Goal: Information Seeking & Learning: Learn about a topic

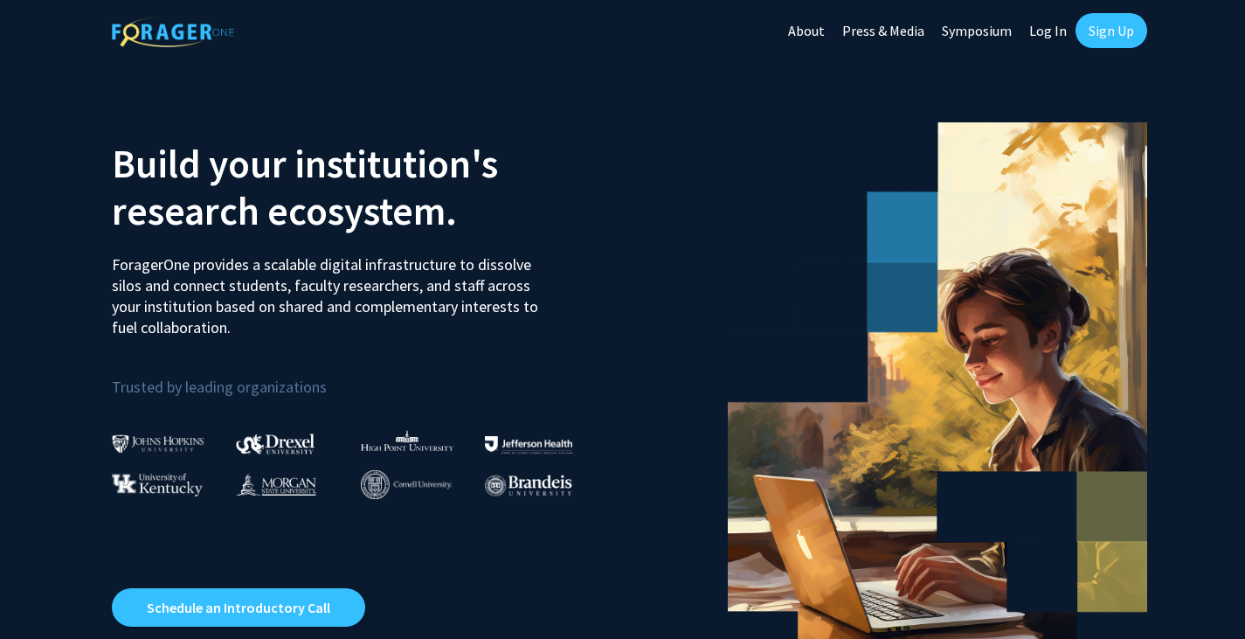
click at [1048, 24] on link "Log In" at bounding box center [1048, 30] width 55 height 61
select select
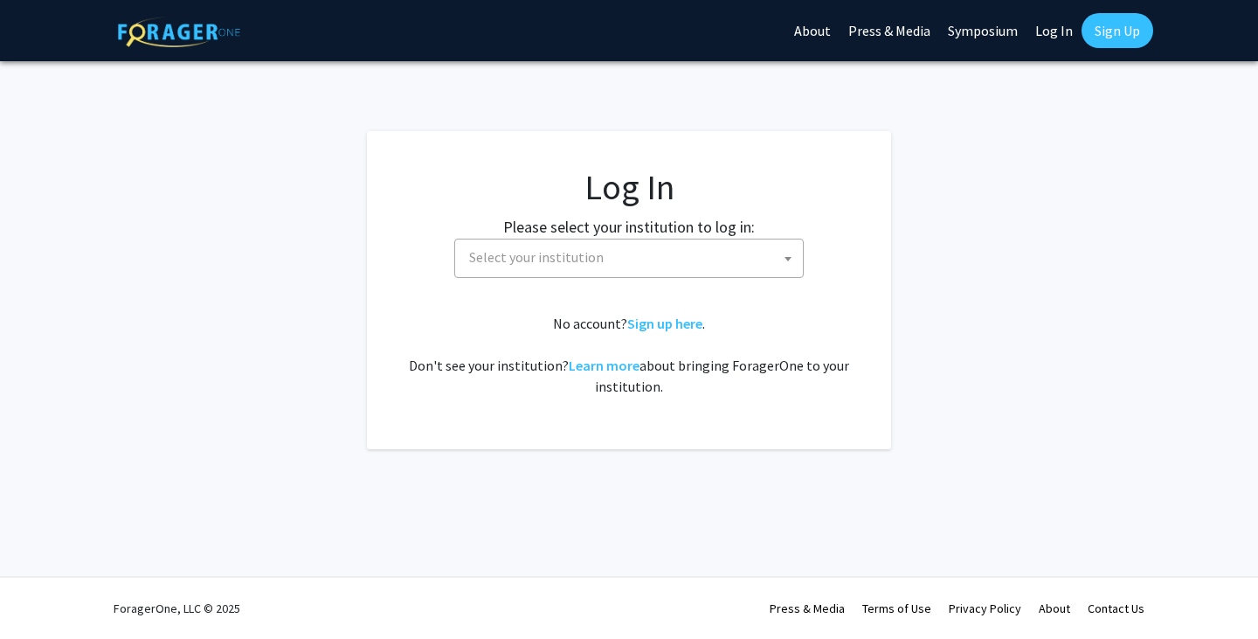
click at [551, 260] on span "Select your institution" at bounding box center [536, 256] width 135 height 17
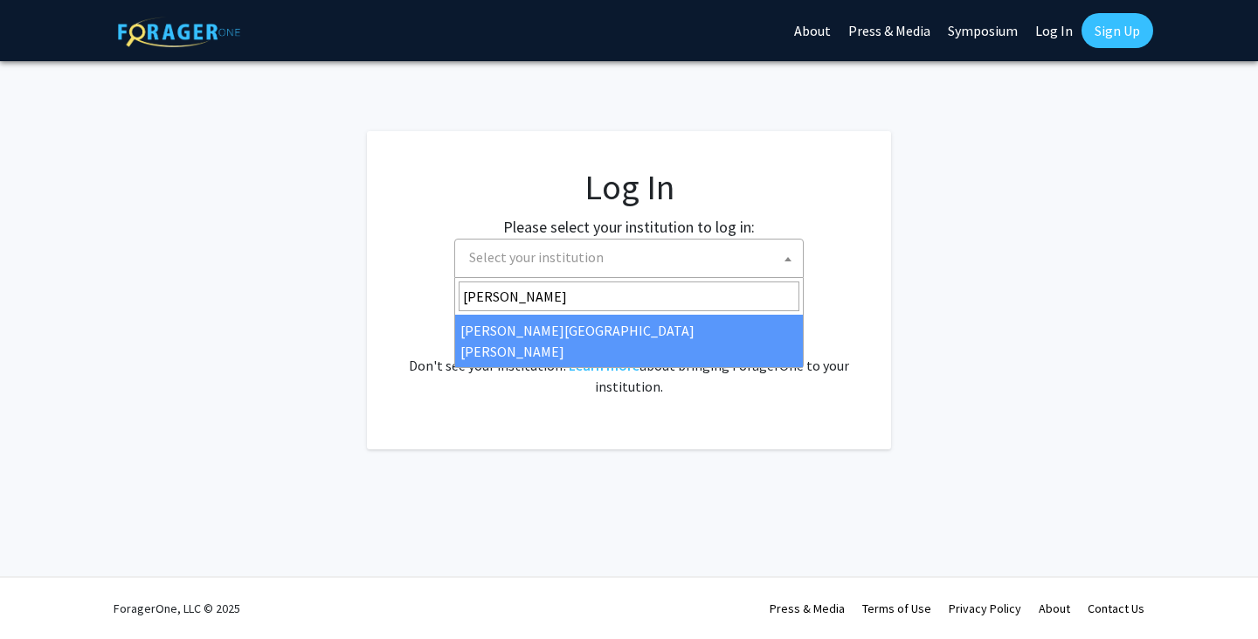
type input "johns"
select select "1"
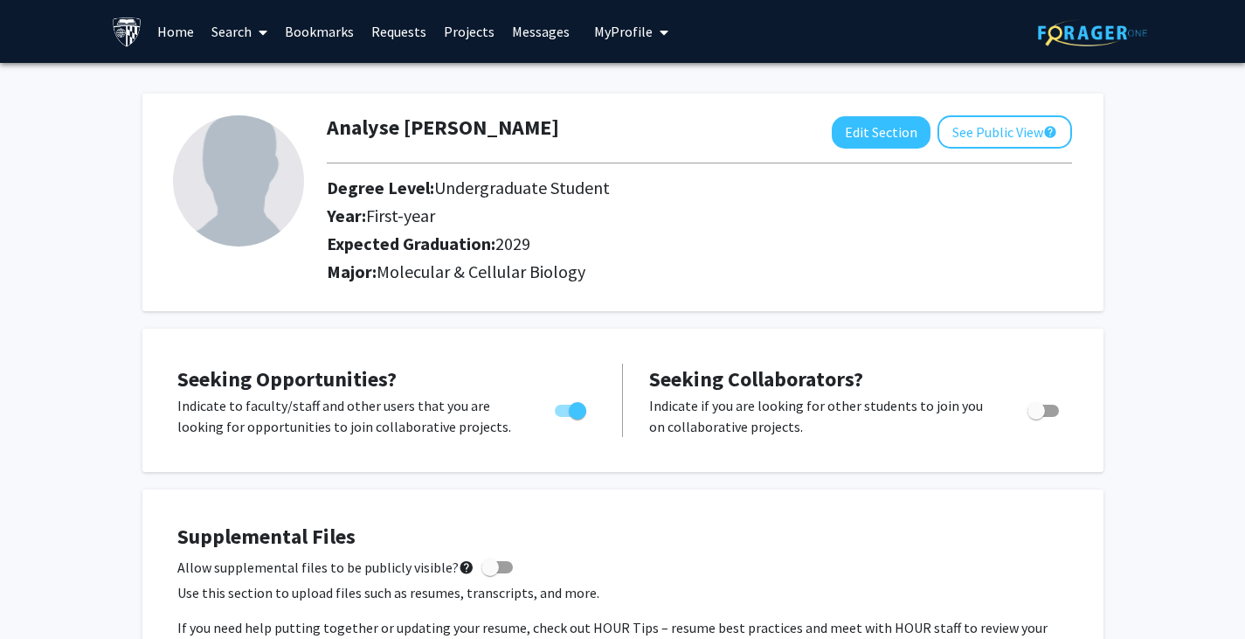
click at [196, 34] on link "Home" at bounding box center [176, 31] width 54 height 61
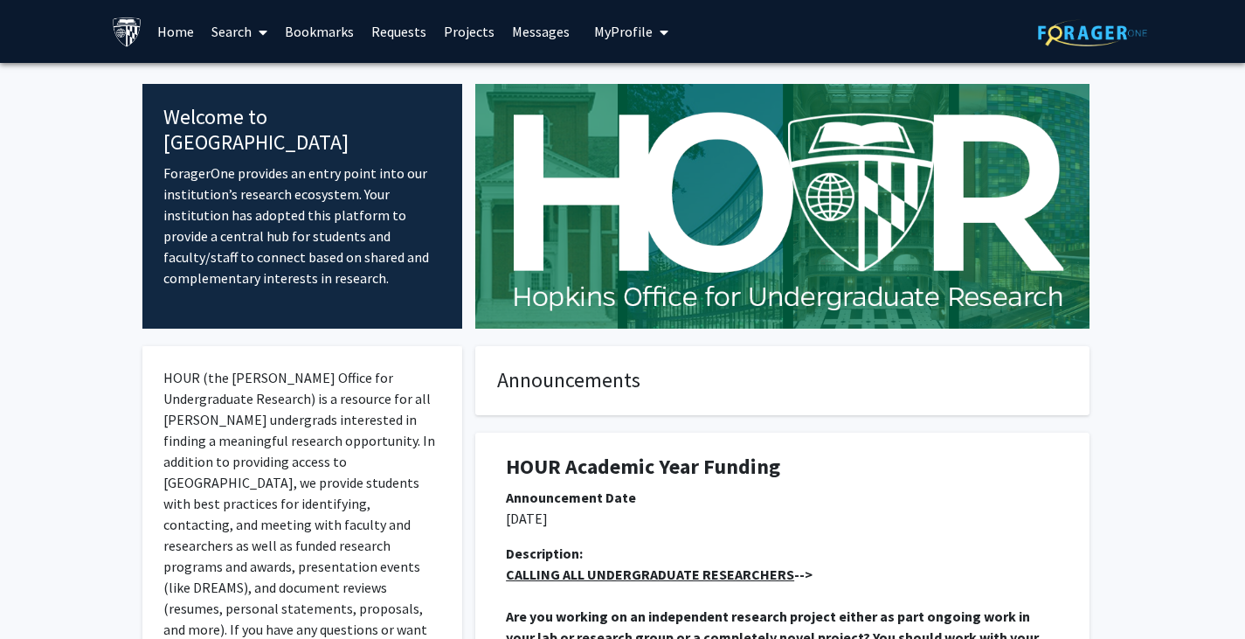
click at [188, 29] on link "Home" at bounding box center [176, 31] width 54 height 61
click at [465, 32] on link "Projects" at bounding box center [469, 31] width 68 height 61
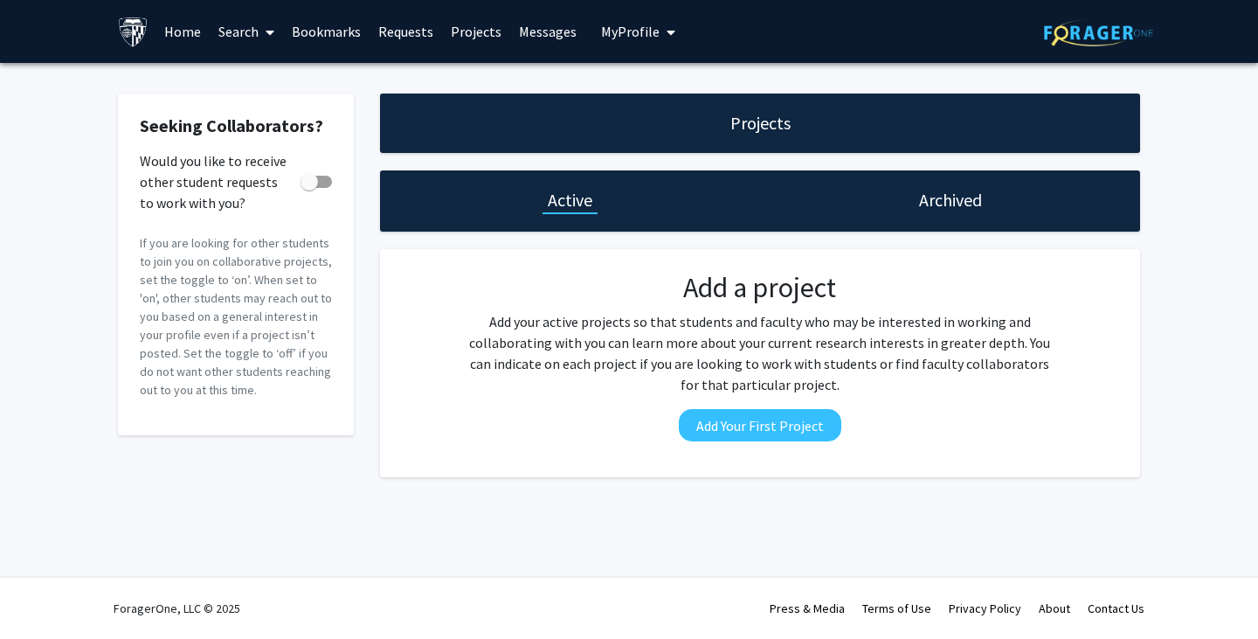
click at [230, 28] on link "Search" at bounding box center [246, 31] width 73 height 61
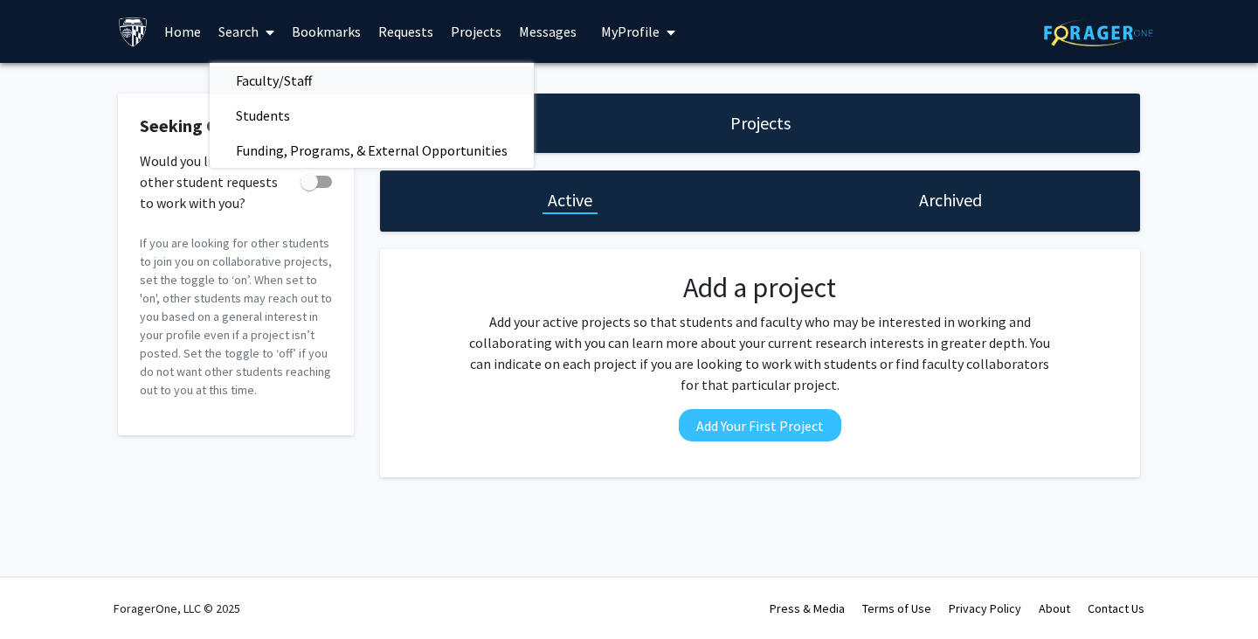
click at [260, 77] on span "Faculty/Staff" at bounding box center [274, 80] width 128 height 35
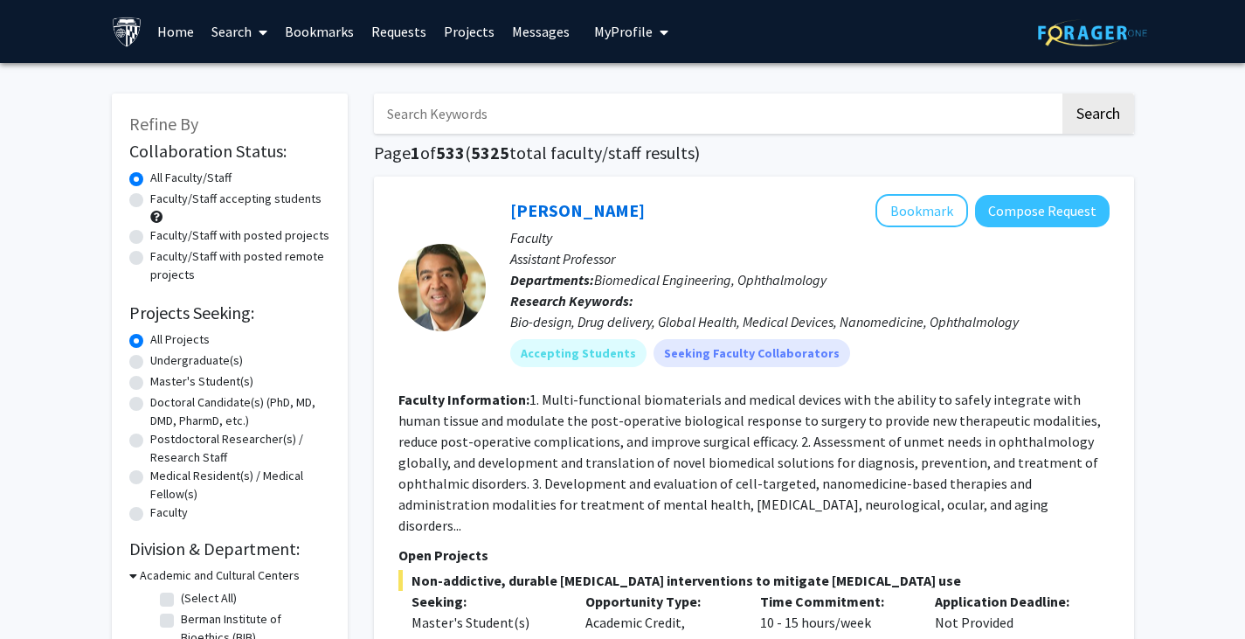
click at [144, 364] on div "Undergraduate(s)" at bounding box center [229, 361] width 201 height 21
click at [150, 364] on label "Undergraduate(s)" at bounding box center [196, 360] width 93 height 18
click at [150, 363] on input "Undergraduate(s)" at bounding box center [155, 356] width 11 height 11
radio input "true"
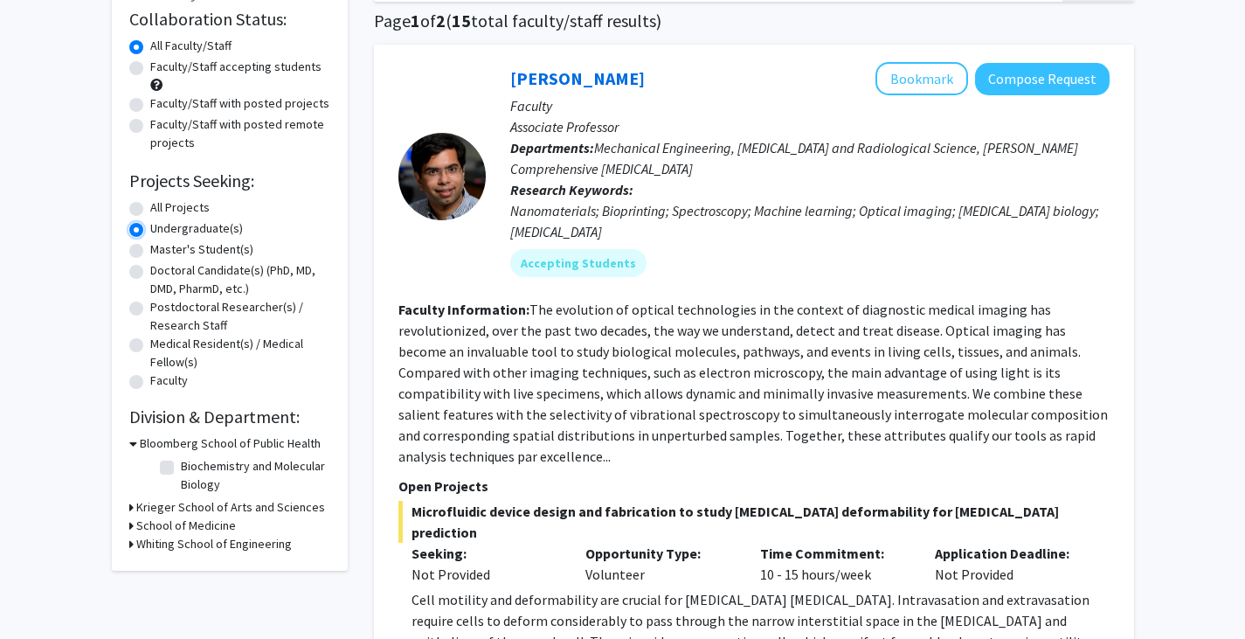
scroll to position [149, 0]
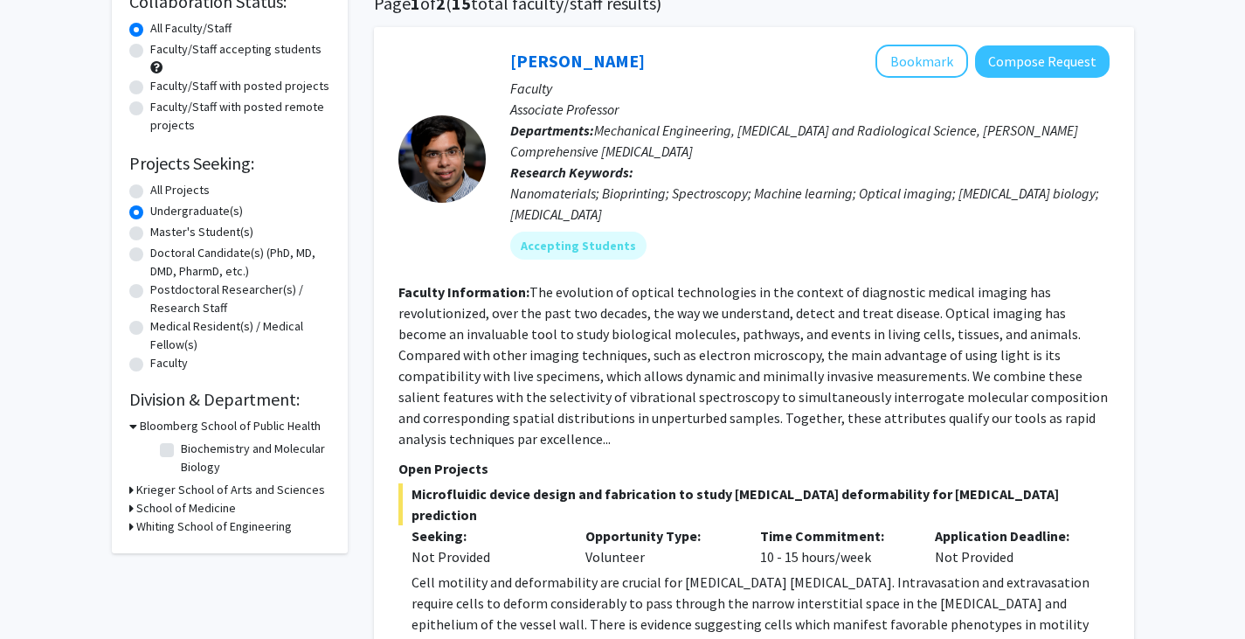
click at [131, 508] on icon at bounding box center [131, 508] width 4 height 18
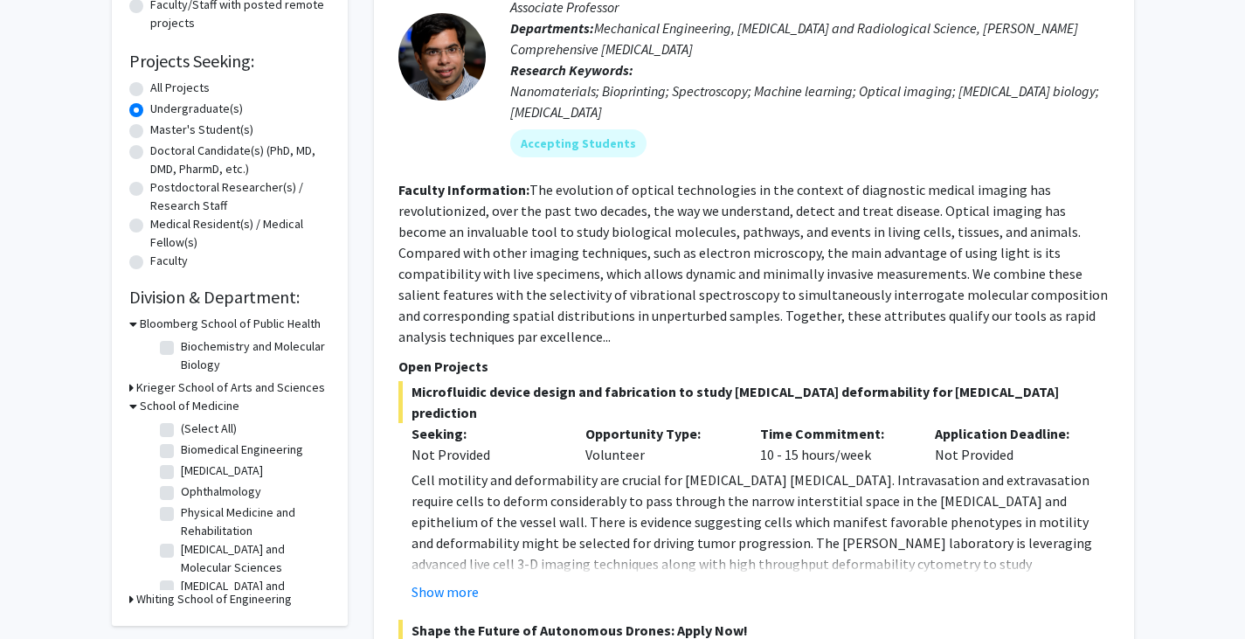
scroll to position [265, 0]
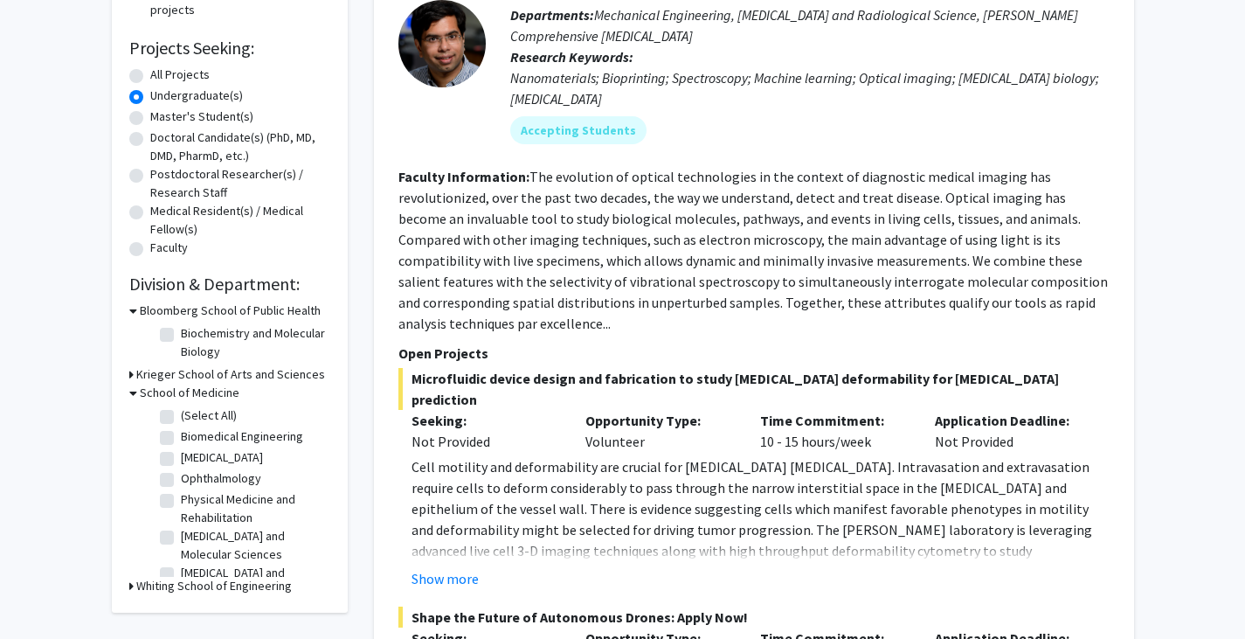
click at [181, 419] on label "(Select All)" at bounding box center [209, 415] width 56 height 18
click at [181, 418] on input "(Select All)" at bounding box center [186, 411] width 11 height 11
checkbox input "true"
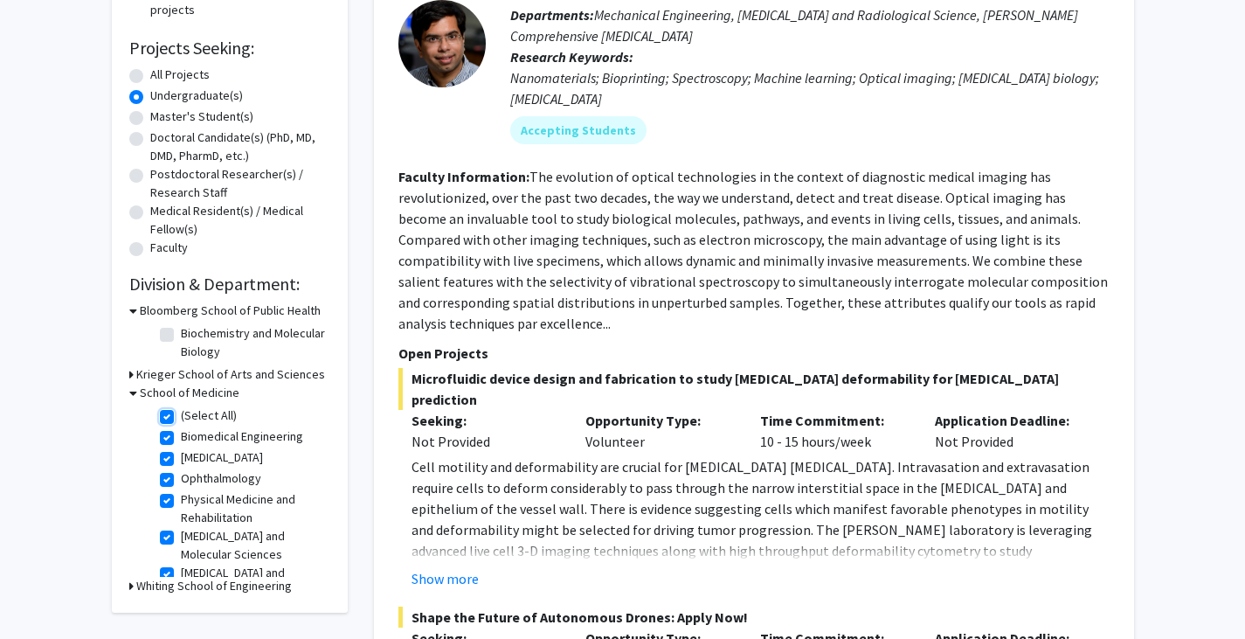
checkbox input "true"
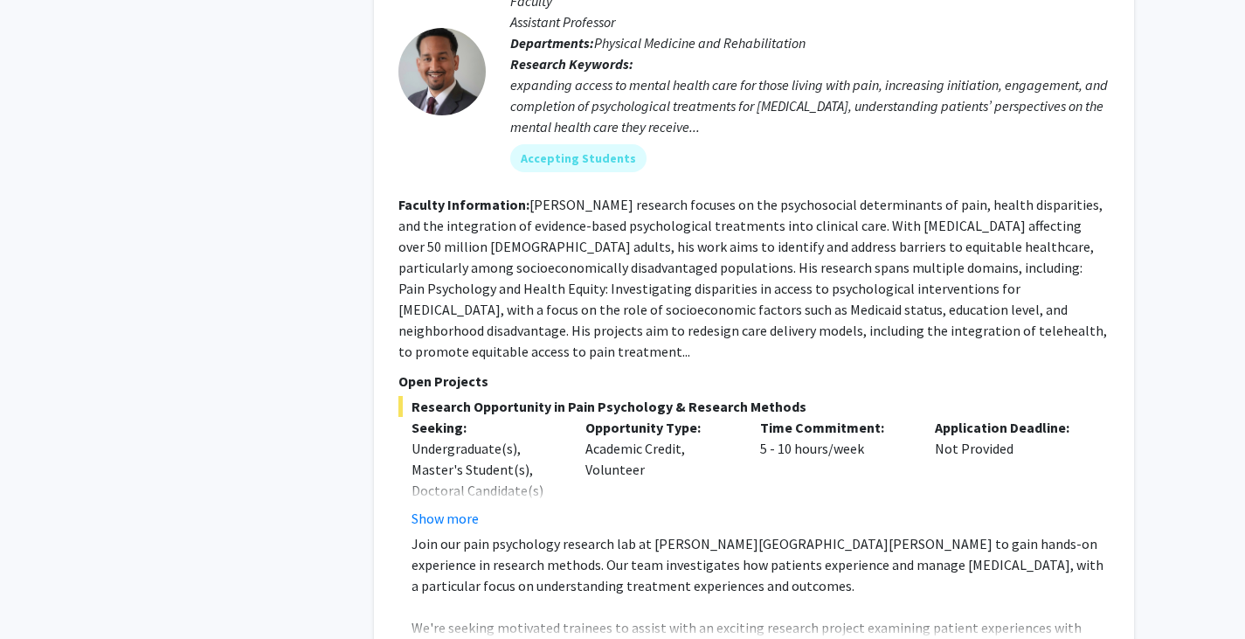
scroll to position [2955, 0]
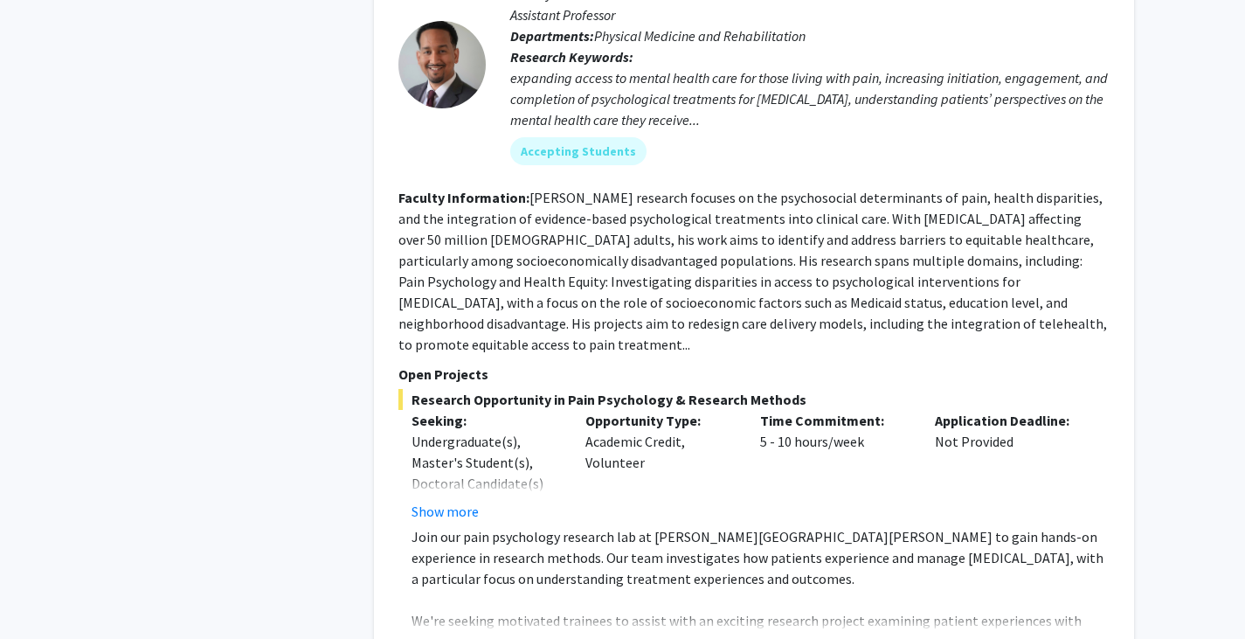
click at [445, 638] on button "Show more" at bounding box center [445, 648] width 67 height 21
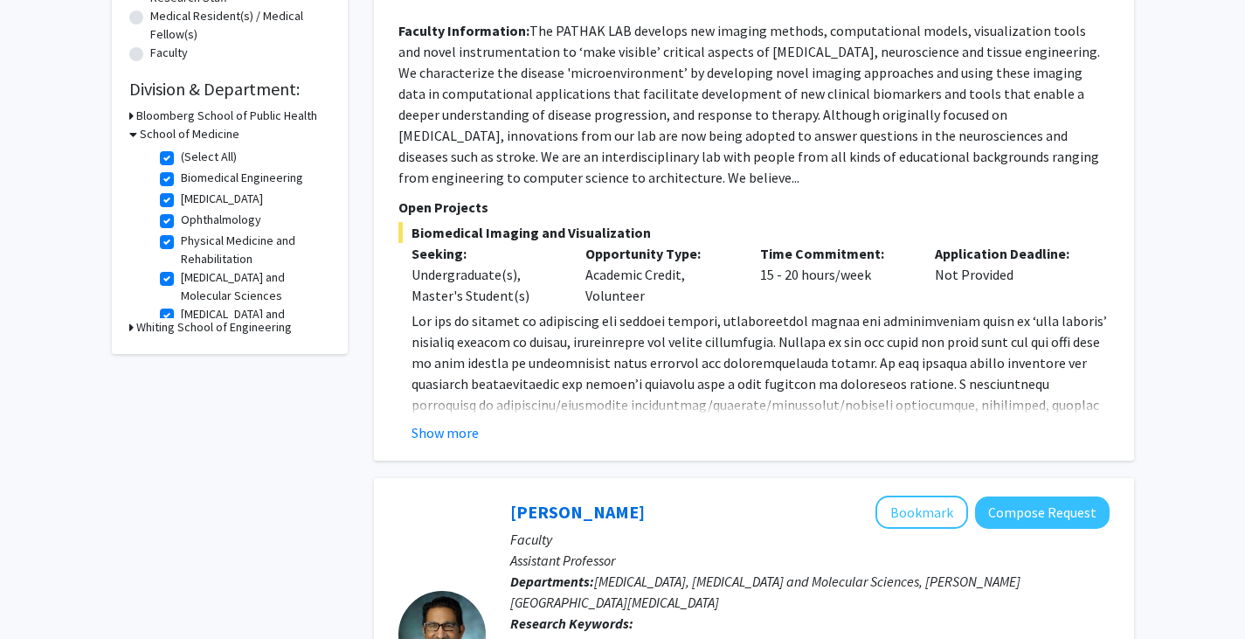
scroll to position [462, 0]
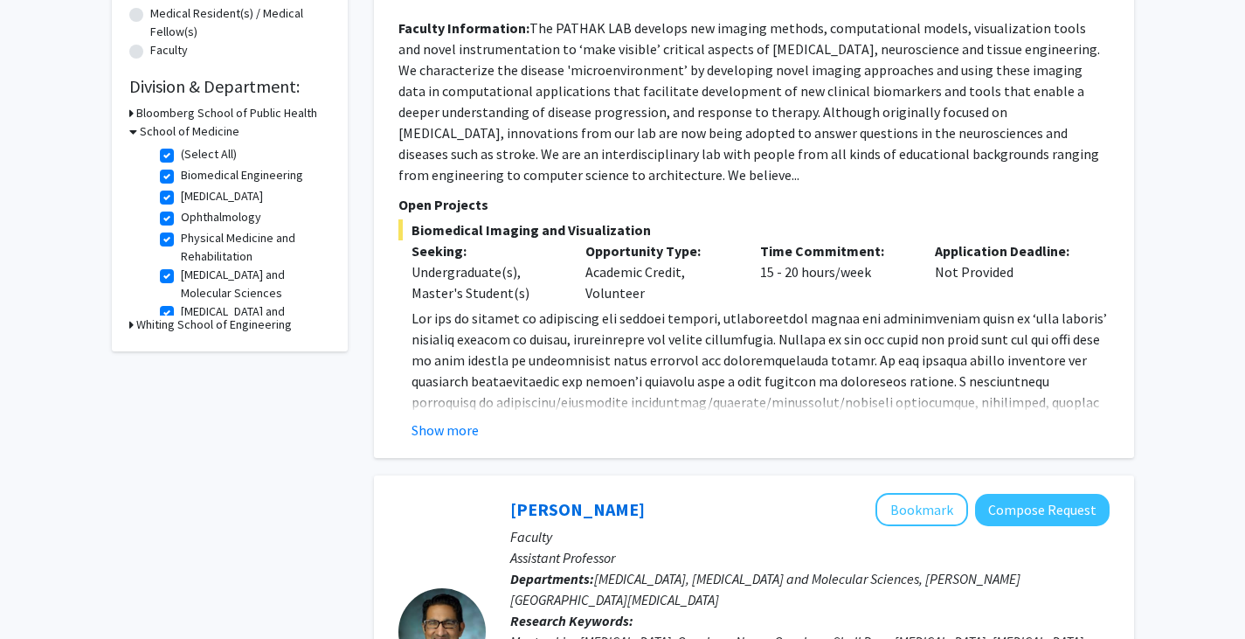
click at [129, 113] on icon at bounding box center [131, 113] width 4 height 18
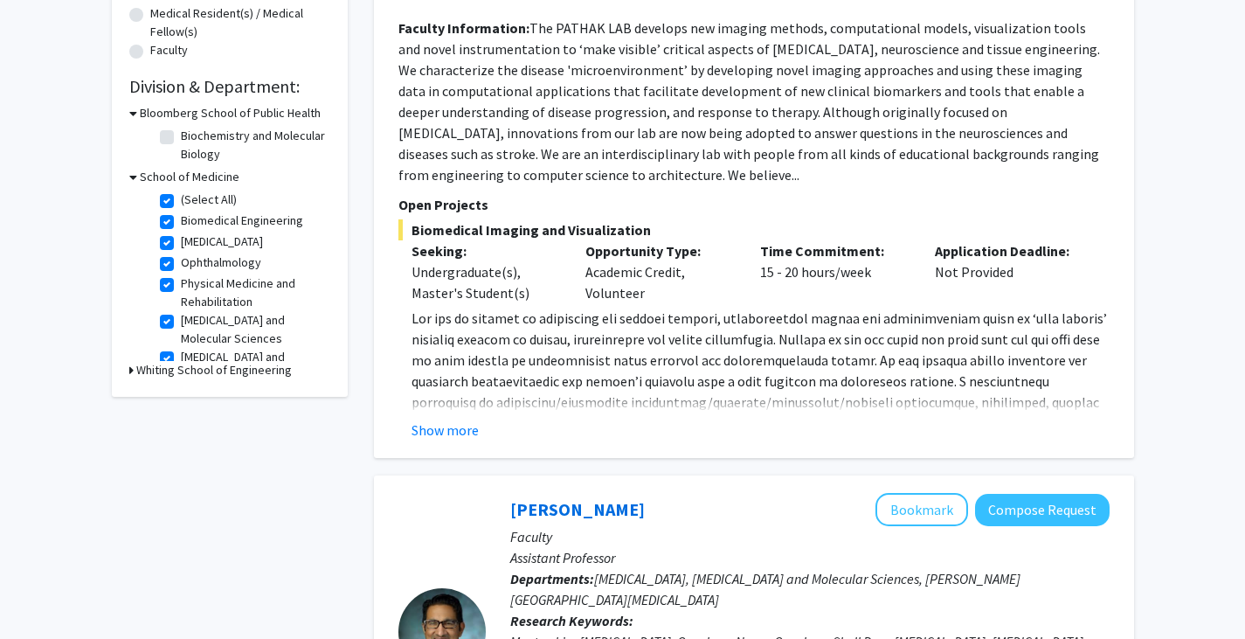
click at [128, 112] on div "Refine By Collaboration Status: Collaboration Status All Faculty/Staff Collabor…" at bounding box center [230, 14] width 236 height 766
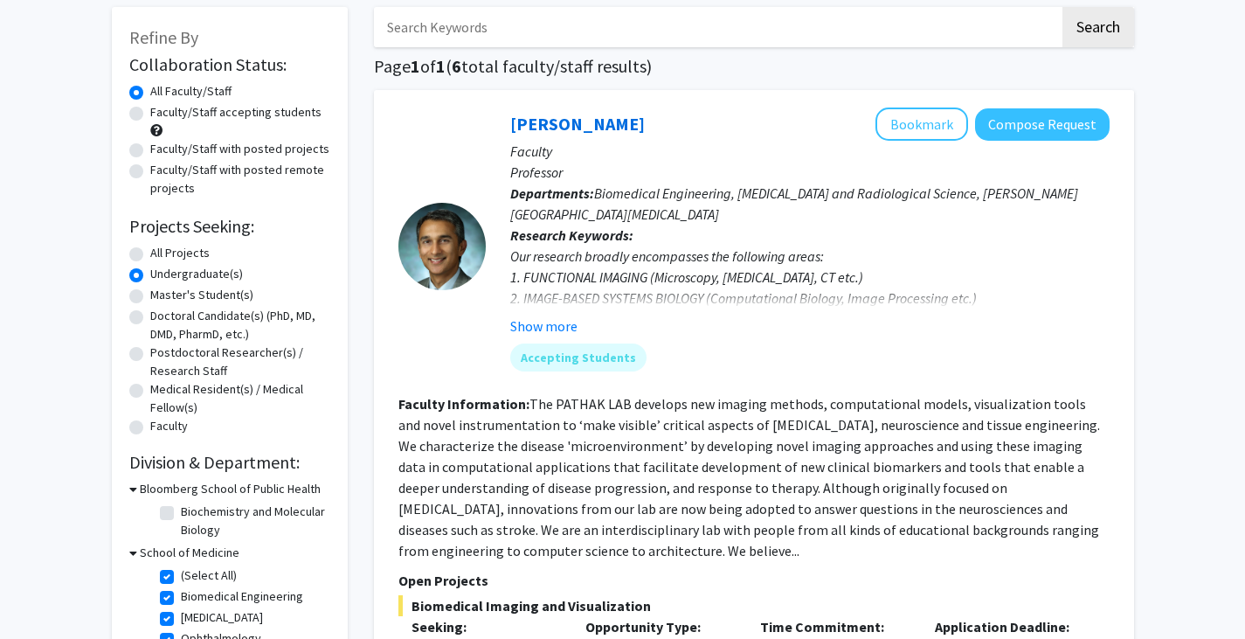
scroll to position [86, 0]
click at [150, 254] on label "All Projects" at bounding box center [179, 254] width 59 height 18
click at [150, 254] on input "All Projects" at bounding box center [155, 250] width 11 height 11
radio input "true"
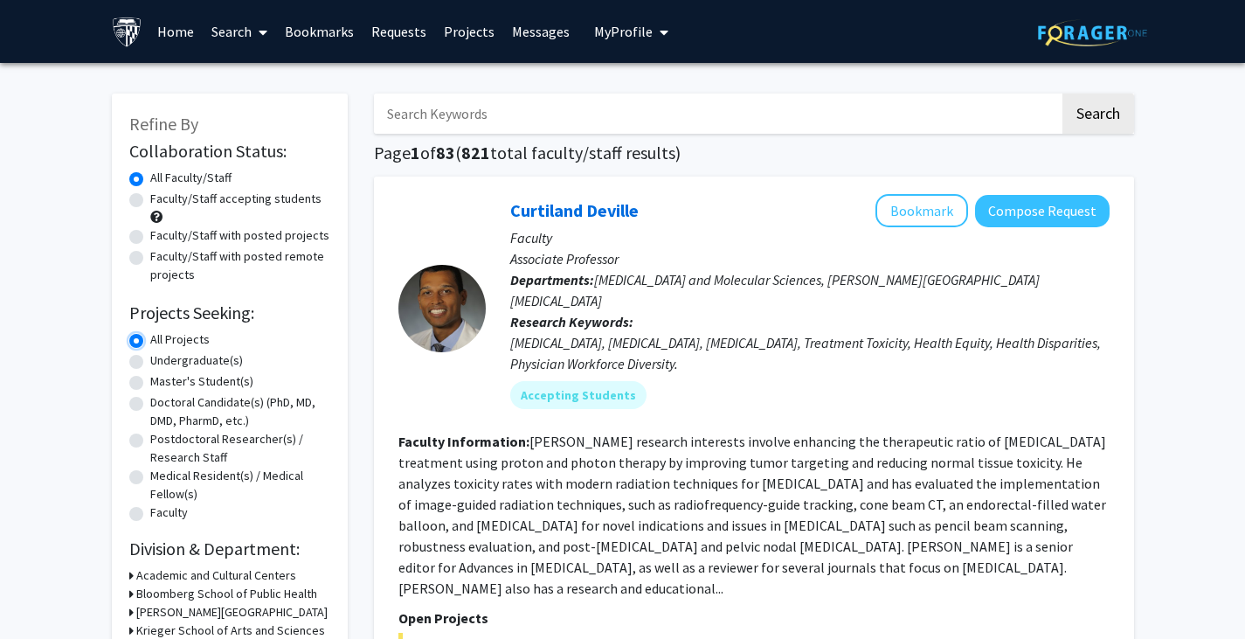
scroll to position [201, 0]
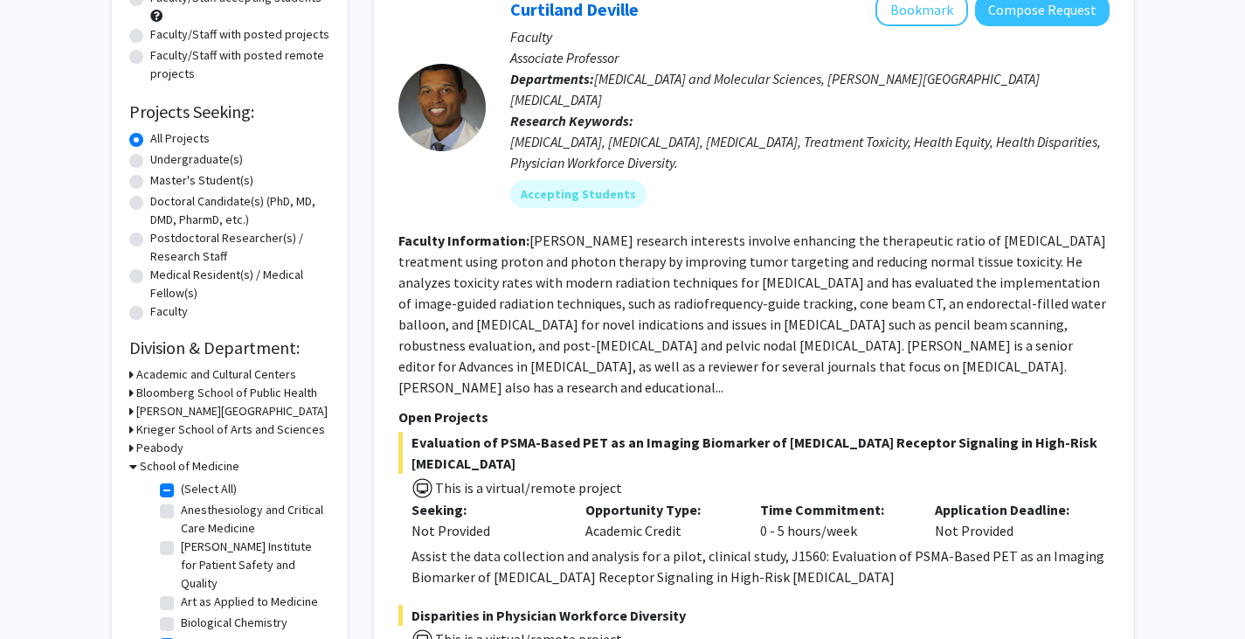
click at [222, 425] on h3 "Krieger School of Arts and Sciences" at bounding box center [230, 429] width 189 height 18
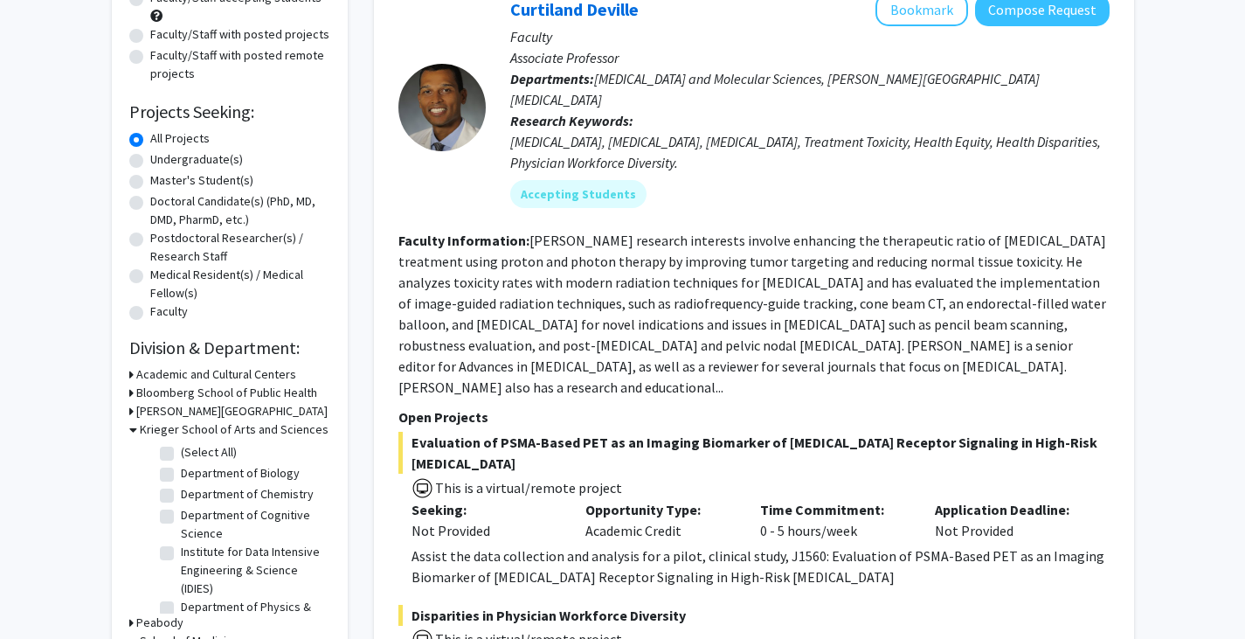
click at [181, 451] on label "(Select All)" at bounding box center [209, 452] width 56 height 18
click at [181, 451] on input "(Select All)" at bounding box center [186, 448] width 11 height 11
checkbox input "true"
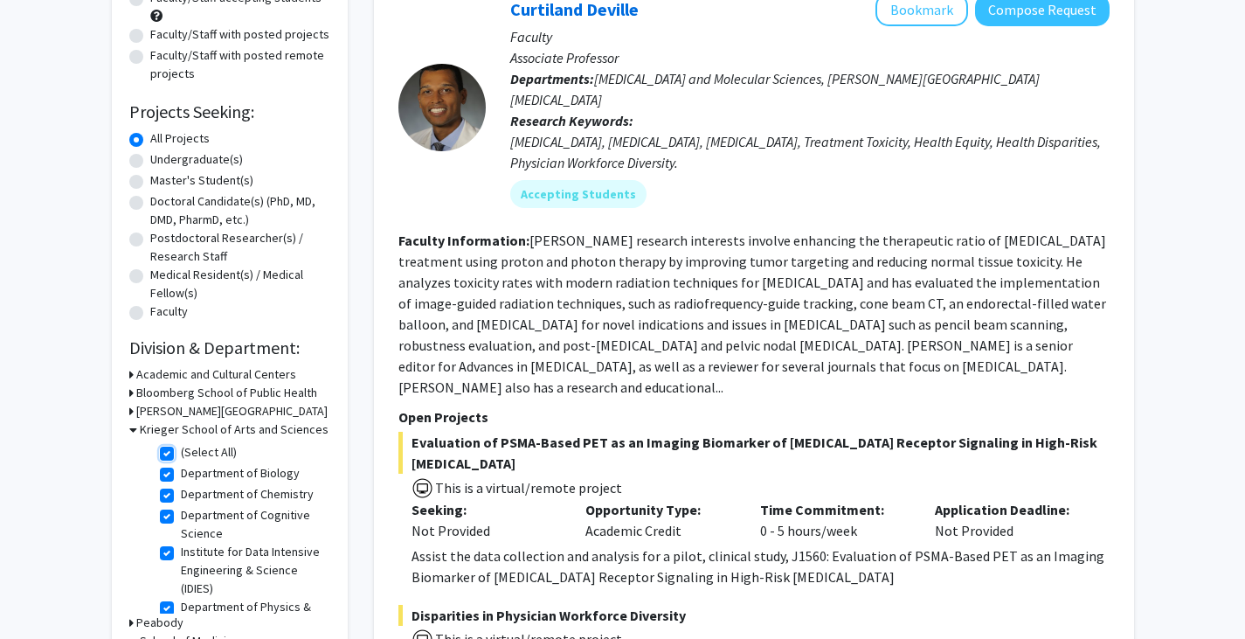
checkbox input "true"
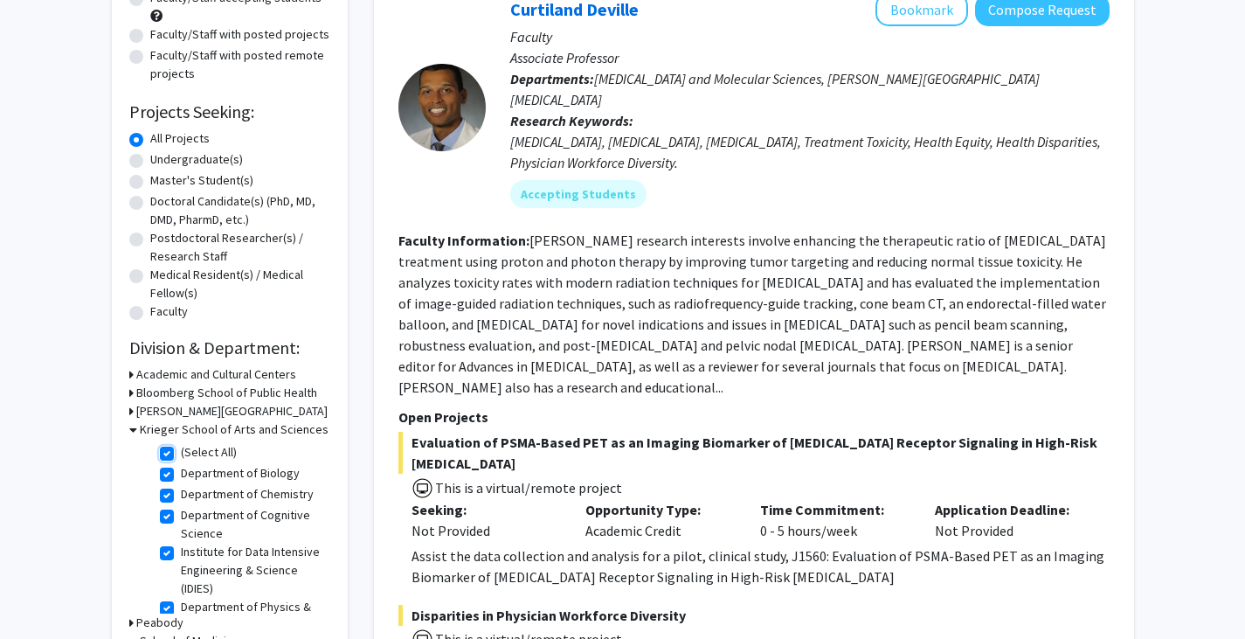
checkbox input "true"
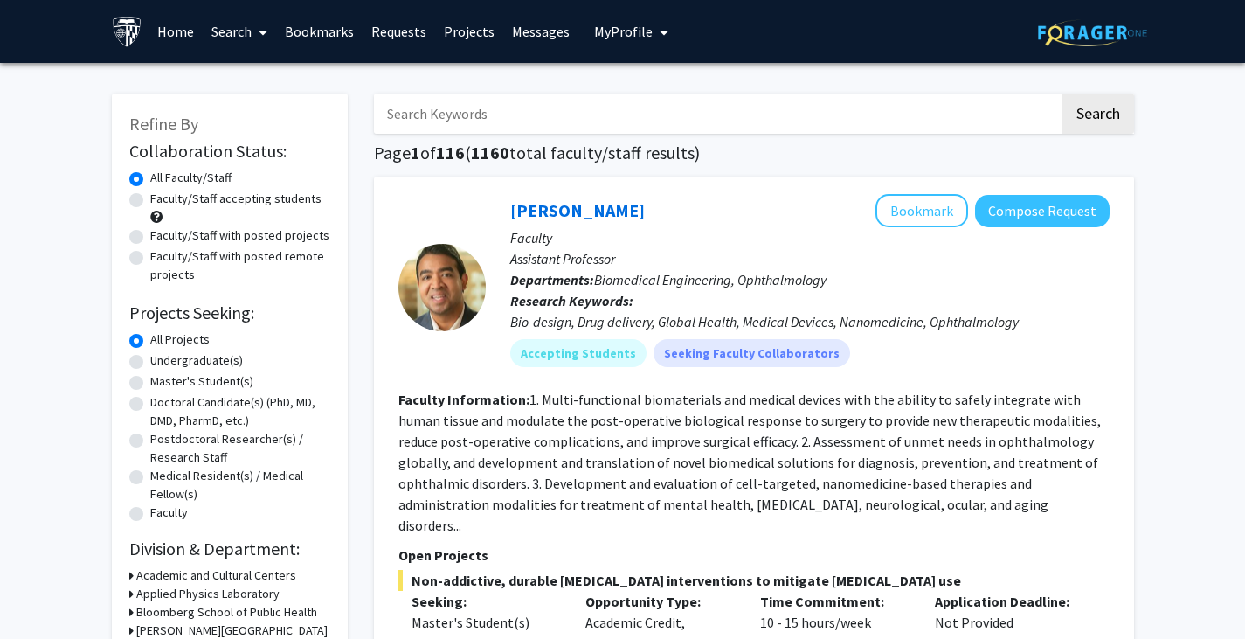
click at [150, 365] on label "Undergraduate(s)" at bounding box center [196, 360] width 93 height 18
click at [150, 363] on input "Undergraduate(s)" at bounding box center [155, 356] width 11 height 11
radio input "true"
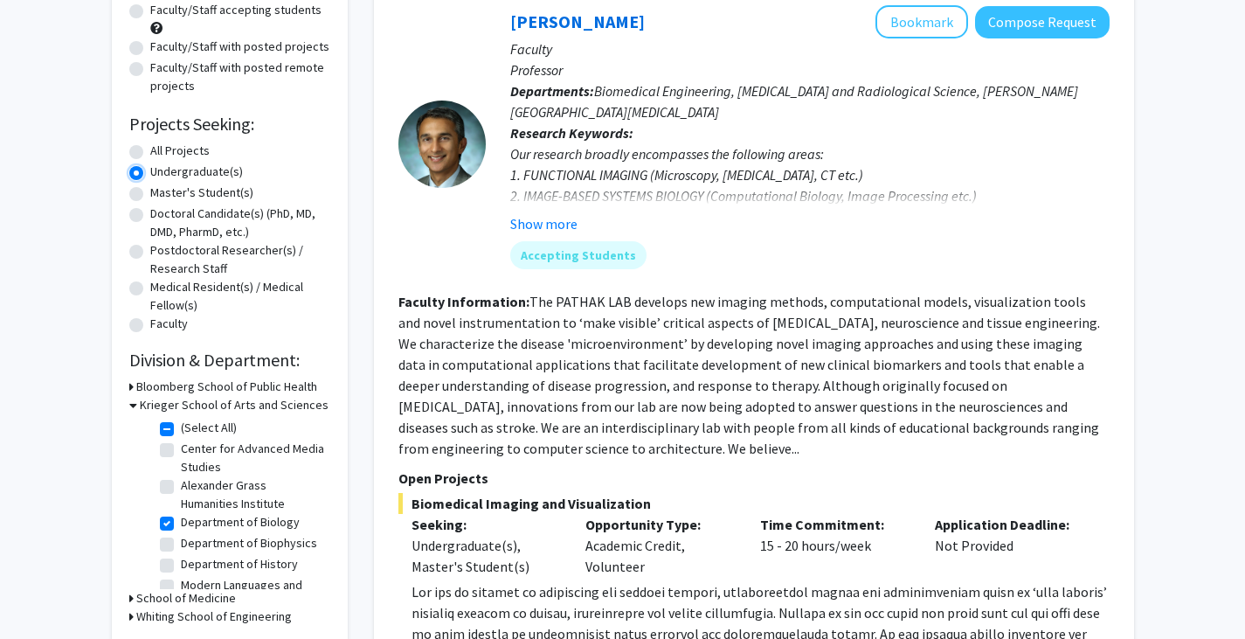
scroll to position [198, 0]
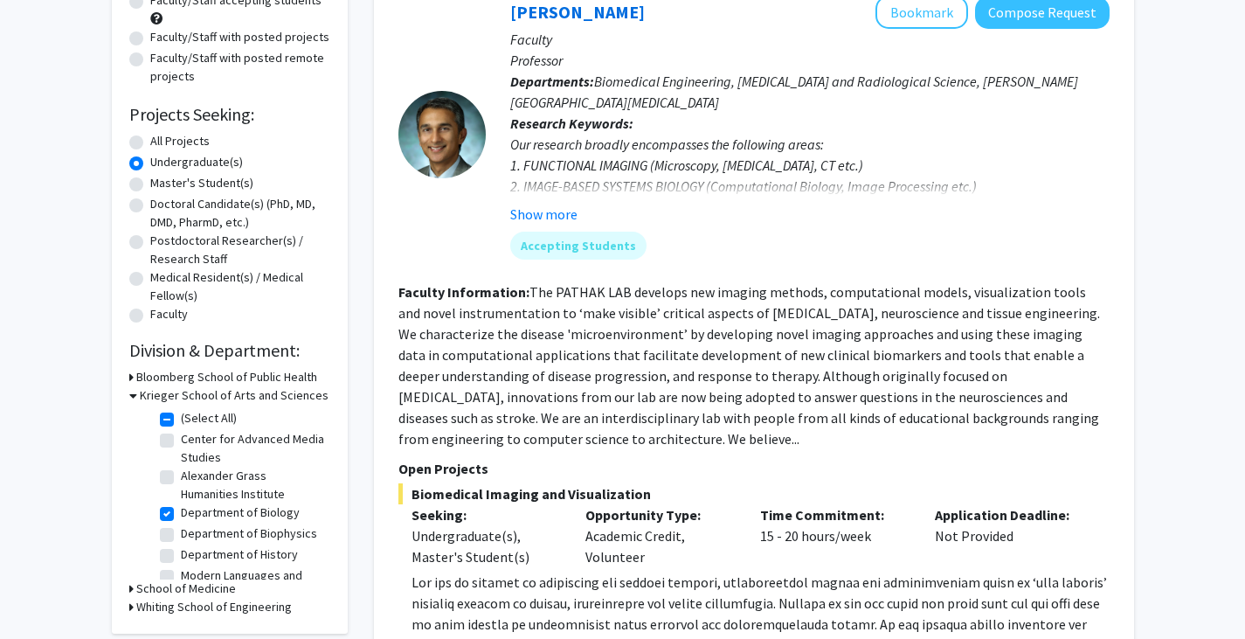
click at [181, 514] on label "Department of Biology" at bounding box center [240, 512] width 119 height 18
click at [181, 514] on input "Department of Biology" at bounding box center [186, 508] width 11 height 11
checkbox input "false"
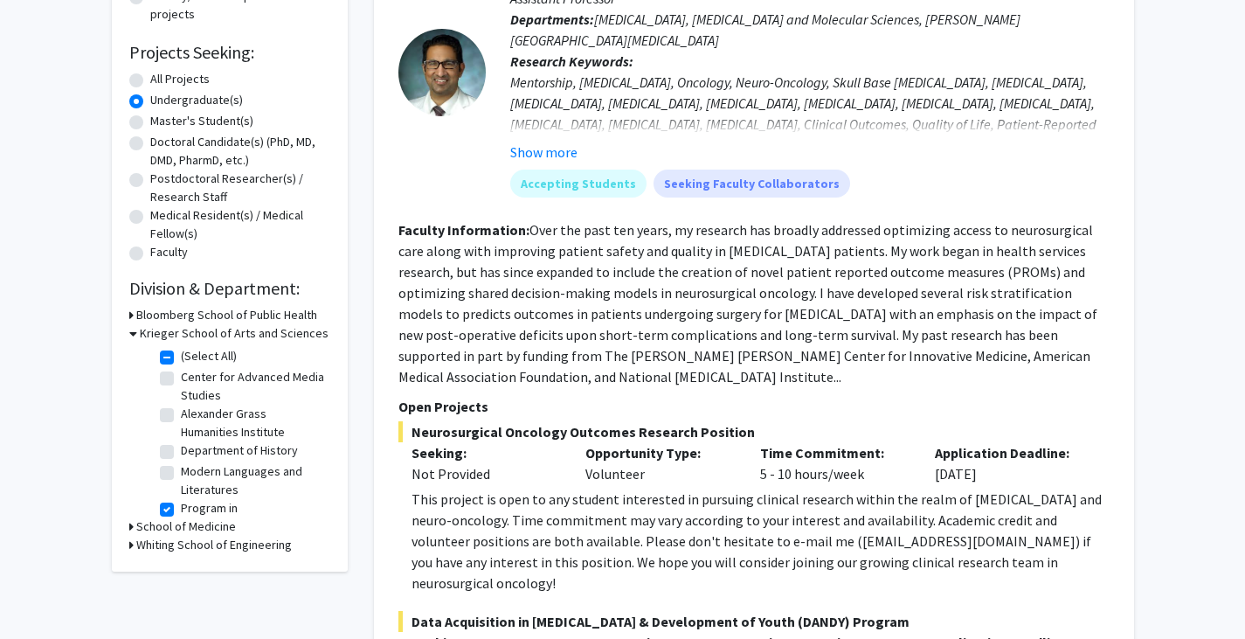
scroll to position [261, 0]
click at [181, 508] on label "Program in [GEOGRAPHIC_DATA], [GEOGRAPHIC_DATA], and Latinx Studies" at bounding box center [253, 534] width 145 height 73
click at [181, 508] on input "Program in [GEOGRAPHIC_DATA], [GEOGRAPHIC_DATA], and Latinx Studies" at bounding box center [186, 503] width 11 height 11
checkbox input "false"
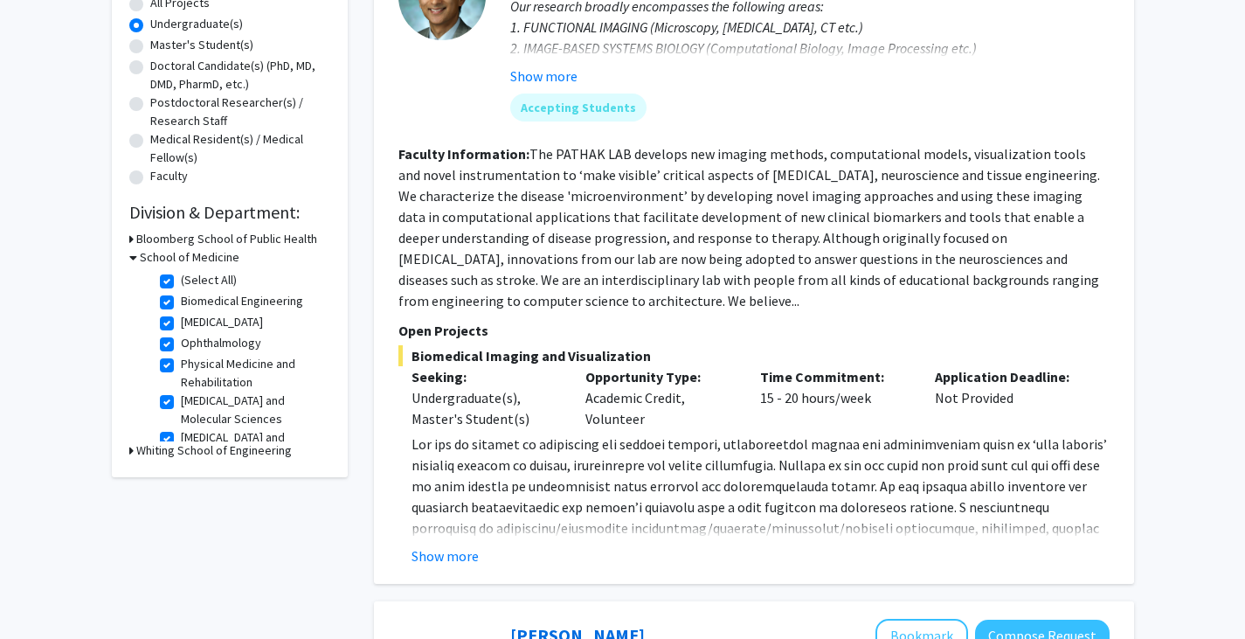
scroll to position [332, 0]
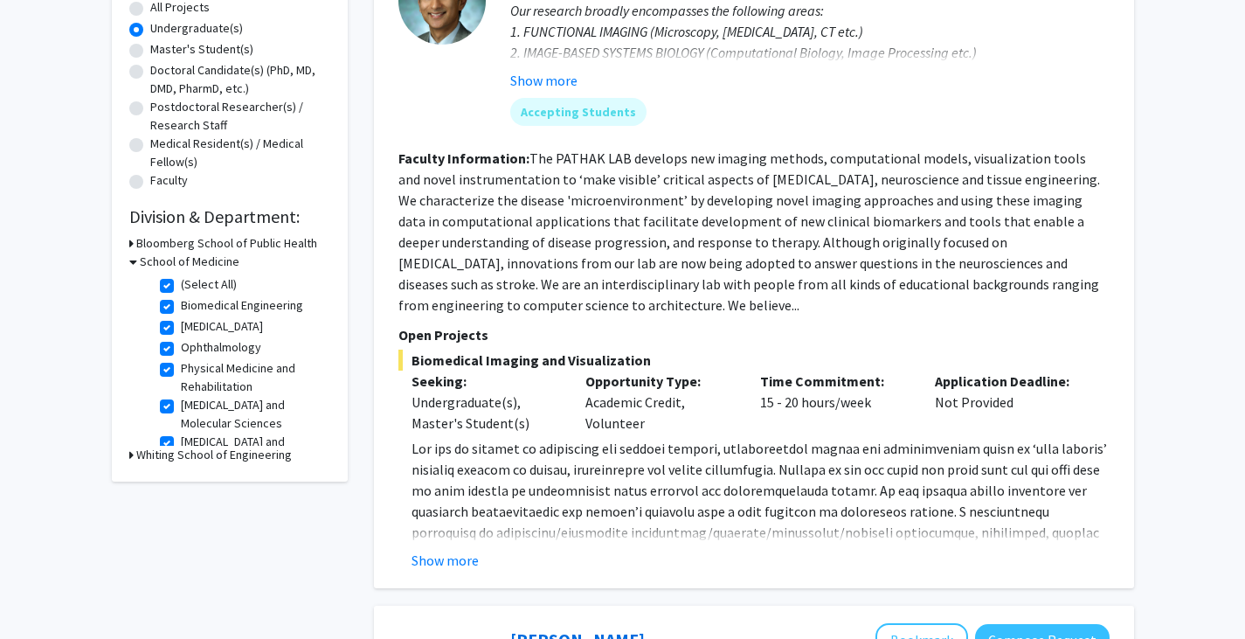
click at [133, 264] on icon at bounding box center [133, 262] width 8 height 18
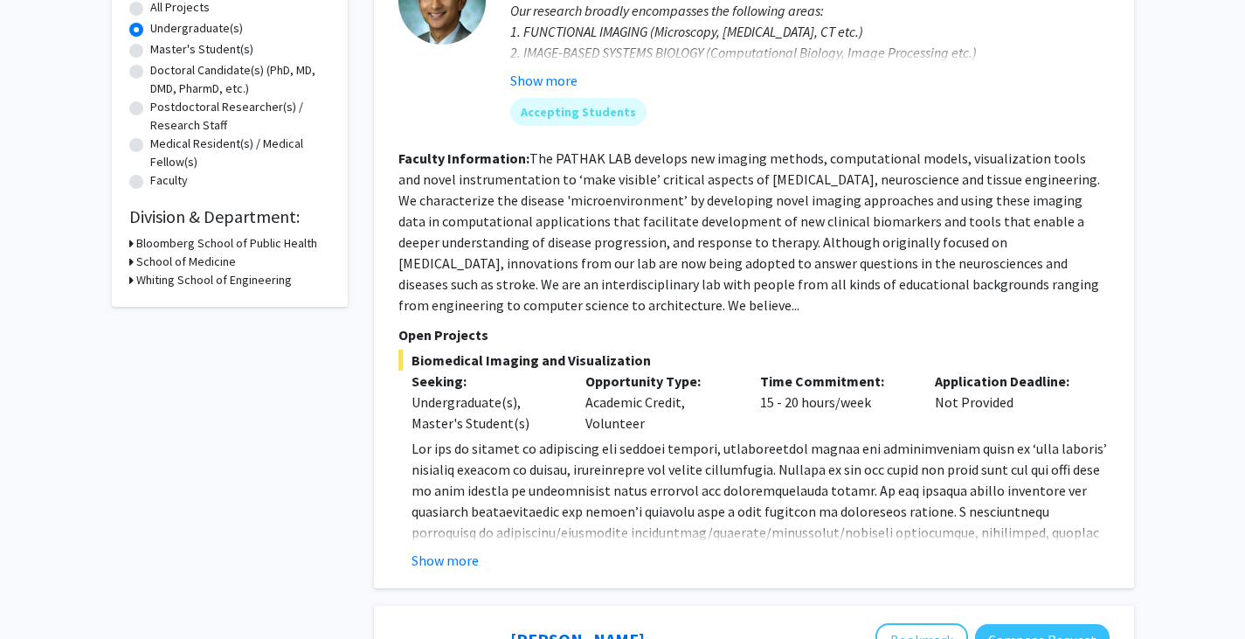
click at [133, 264] on icon at bounding box center [131, 262] width 4 height 18
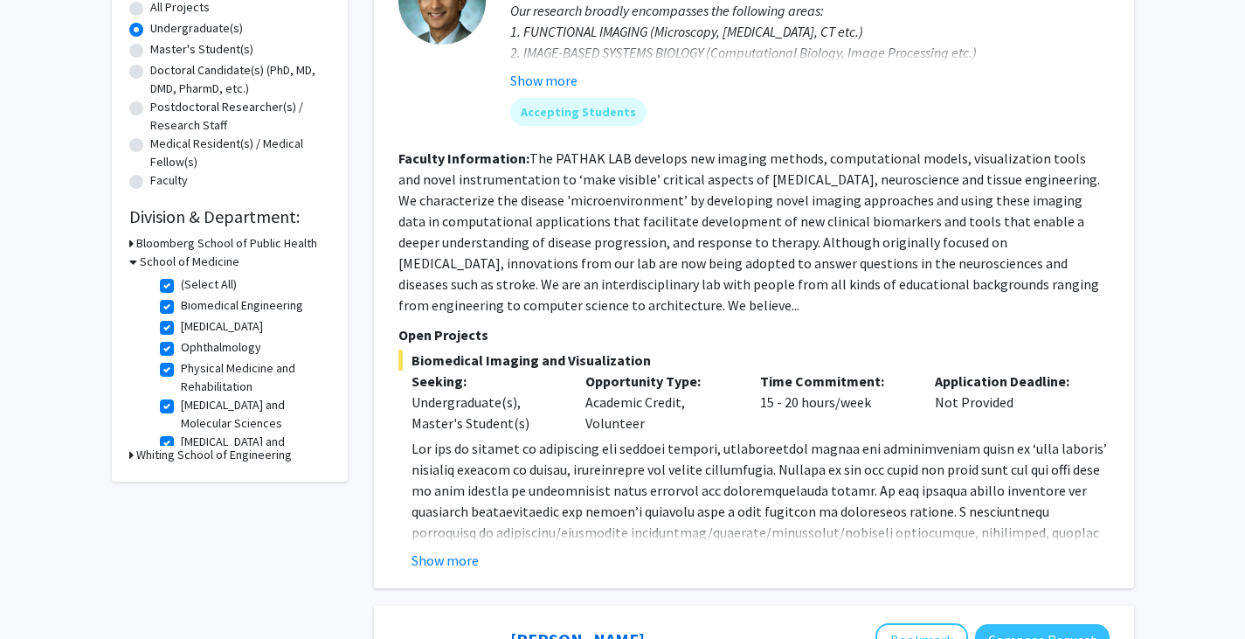
click at [133, 264] on icon at bounding box center [133, 262] width 8 height 18
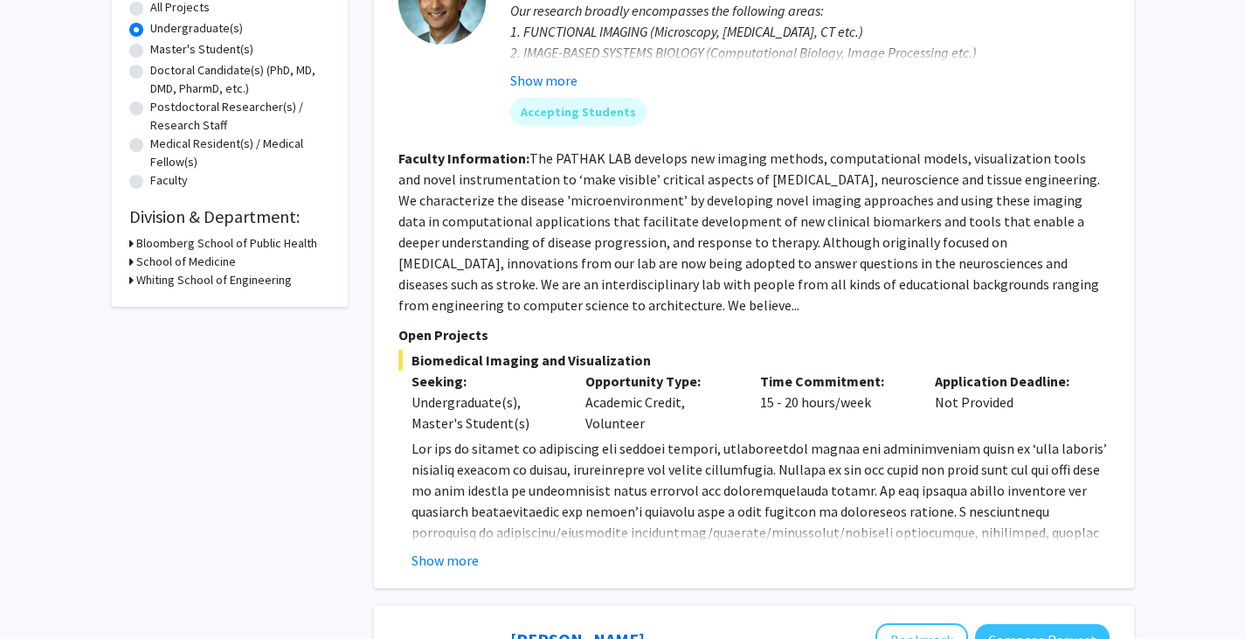
click at [129, 245] on icon at bounding box center [131, 243] width 4 height 18
click at [129, 244] on icon at bounding box center [133, 243] width 8 height 18
click at [150, 10] on label "All Projects" at bounding box center [179, 7] width 59 height 18
click at [150, 10] on input "All Projects" at bounding box center [155, 3] width 11 height 11
radio input "true"
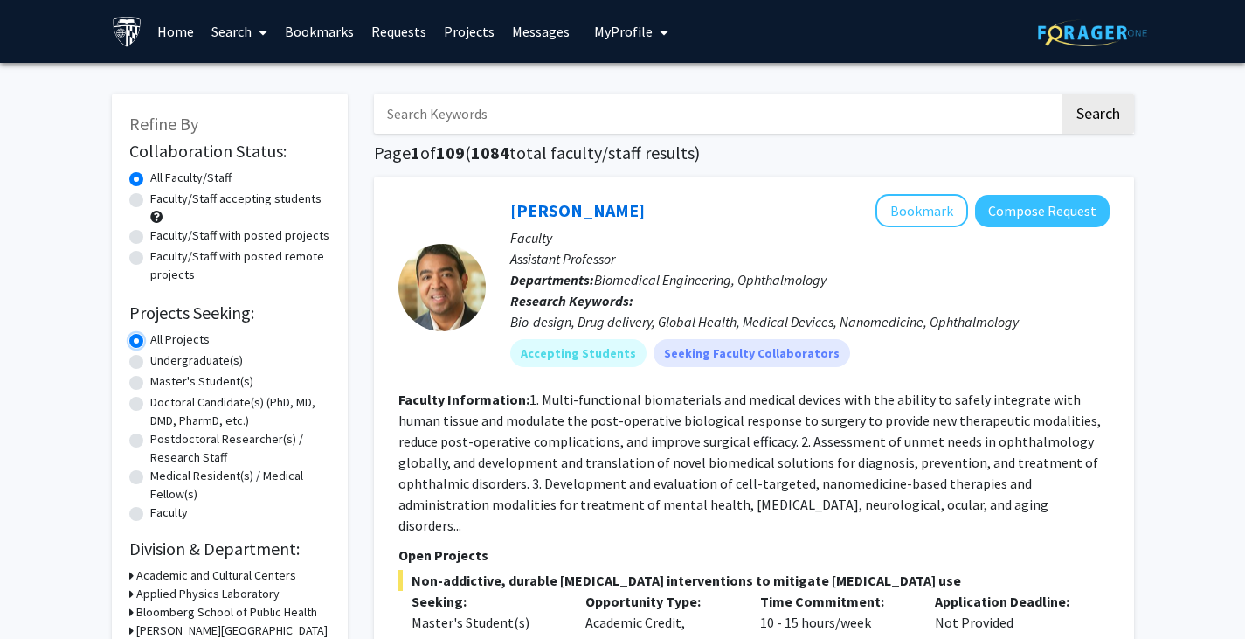
scroll to position [235, 0]
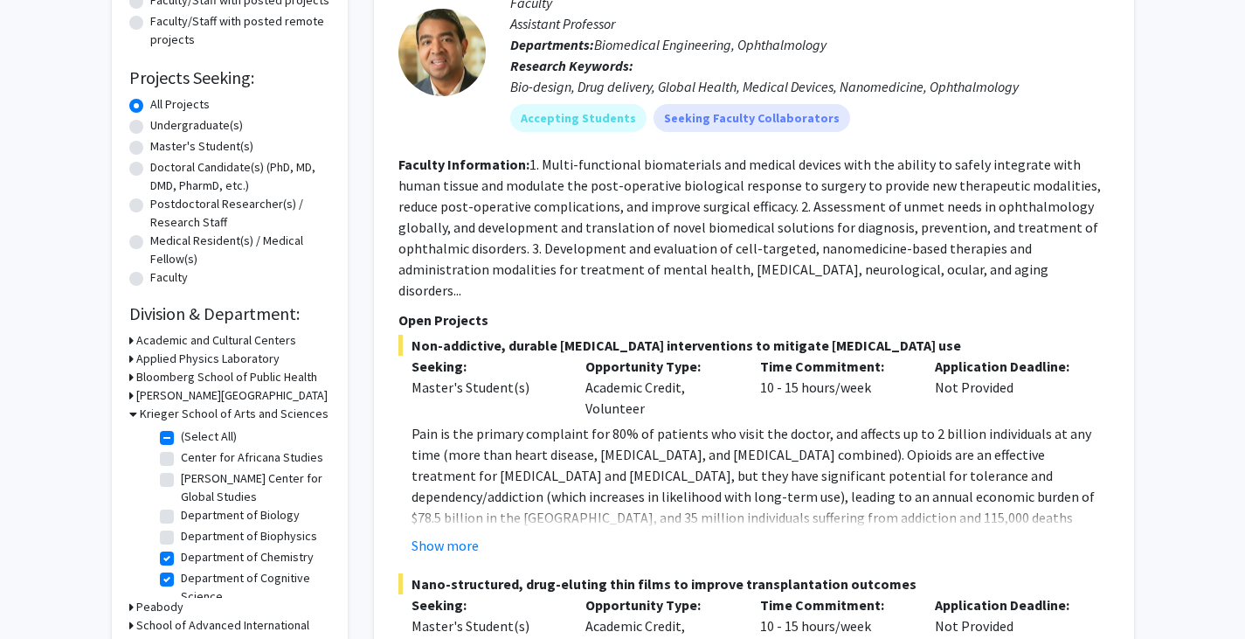
click at [150, 133] on label "Undergraduate(s)" at bounding box center [196, 125] width 93 height 18
click at [150, 128] on input "Undergraduate(s)" at bounding box center [155, 121] width 11 height 11
radio input "true"
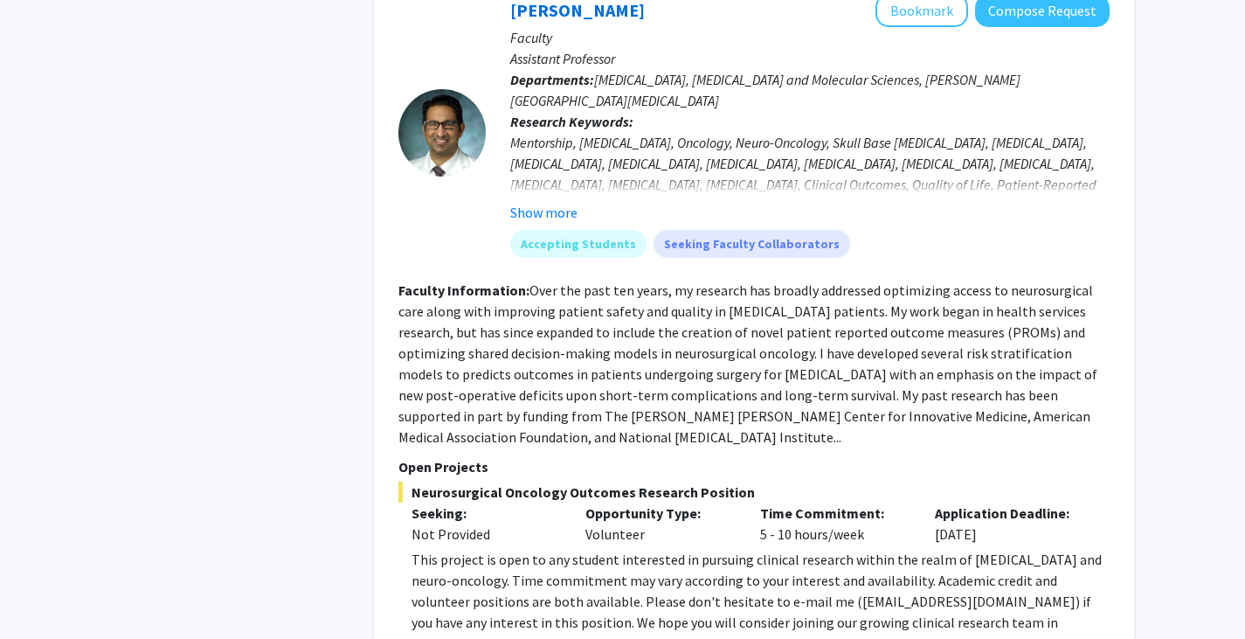
scroll to position [1045, 0]
